Goal: Information Seeking & Learning: Learn about a topic

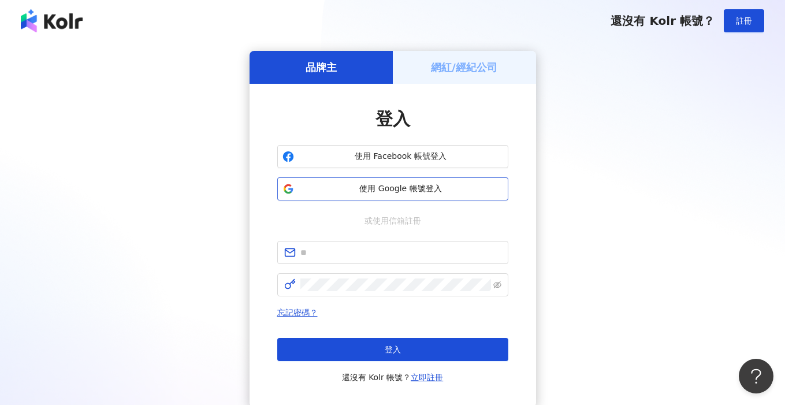
click at [463, 185] on span "使用 Google 帳號登入" at bounding box center [401, 189] width 204 height 12
click at [338, 181] on button "使用 Google 帳號登入" at bounding box center [392, 188] width 231 height 23
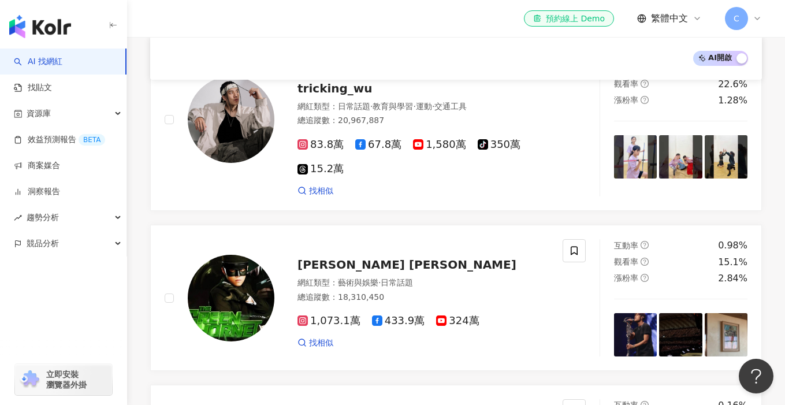
scroll to position [436, 0]
click at [248, 140] on img at bounding box center [231, 119] width 87 height 87
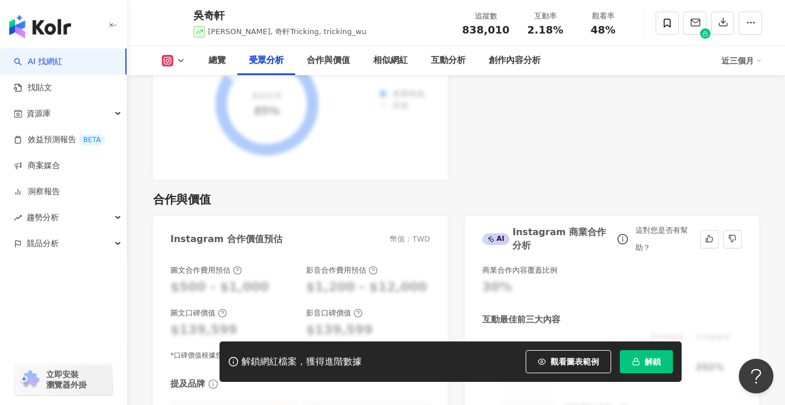
scroll to position [695, 0]
